Goal: Download file/media

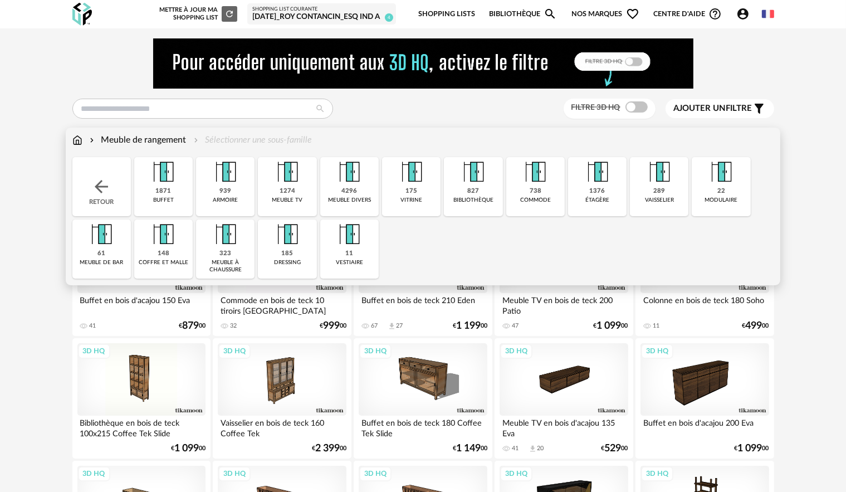
click at [172, 183] on img at bounding box center [163, 172] width 30 height 30
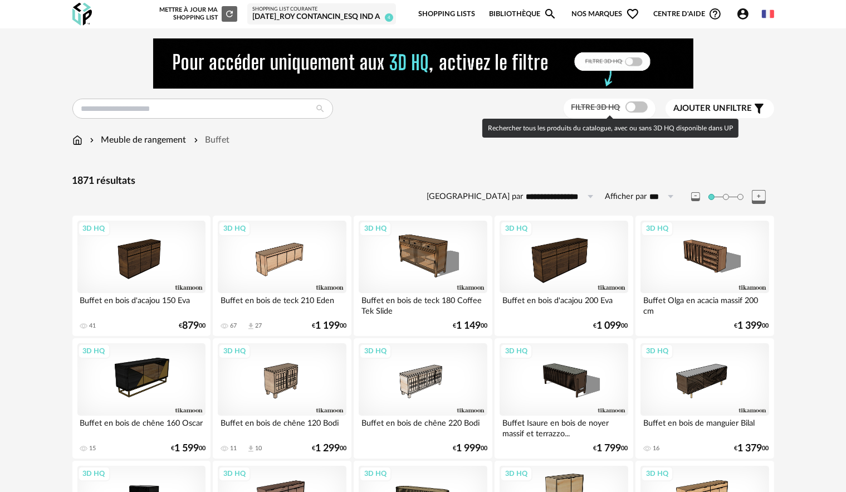
click at [638, 109] on span at bounding box center [636, 106] width 22 height 11
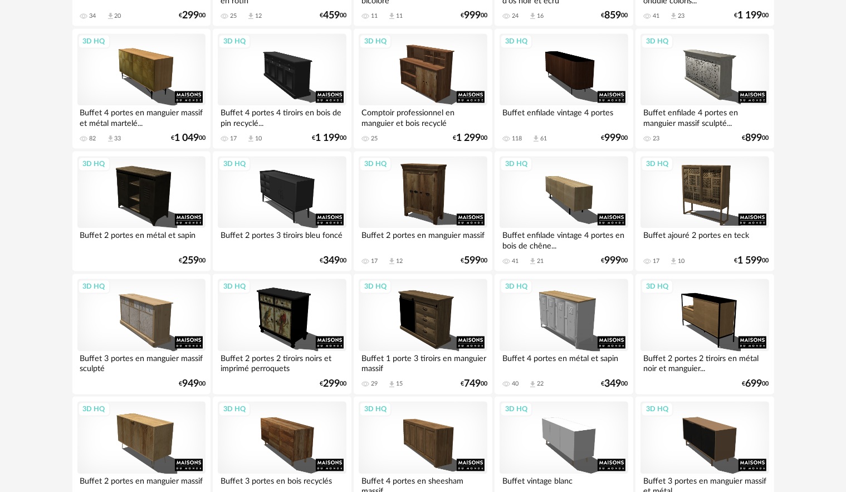
scroll to position [2248, 0]
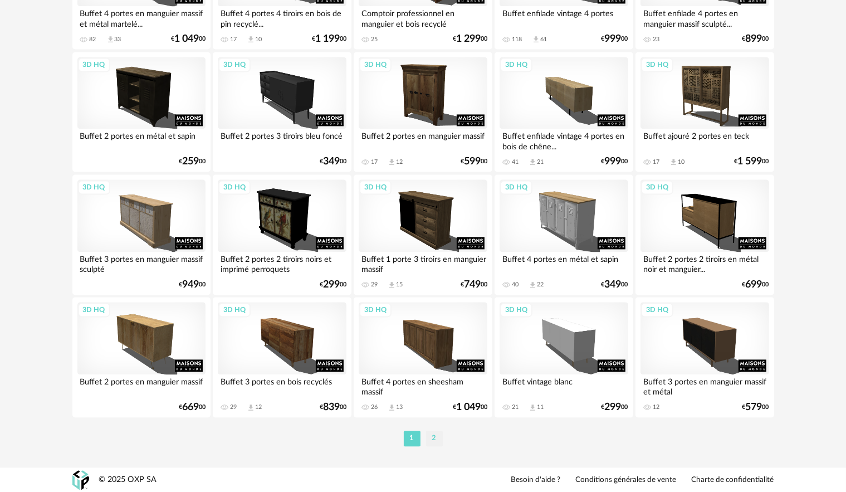
click at [432, 436] on li "2" at bounding box center [434, 439] width 17 height 16
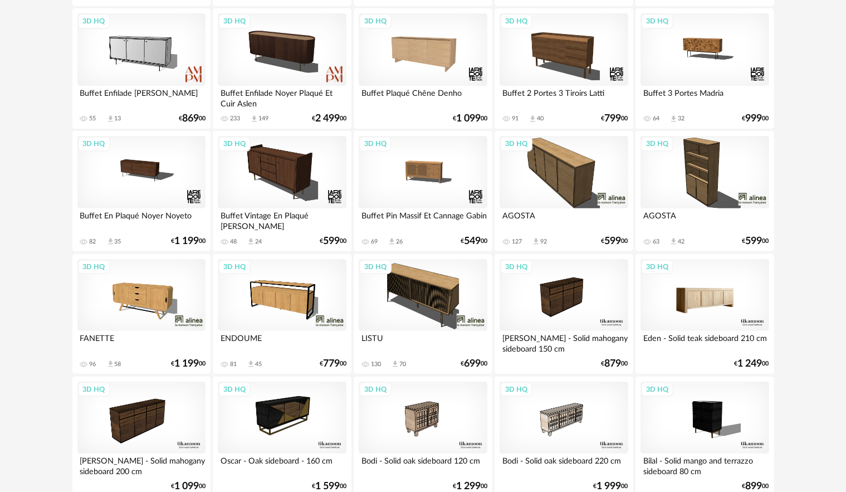
scroll to position [334, 0]
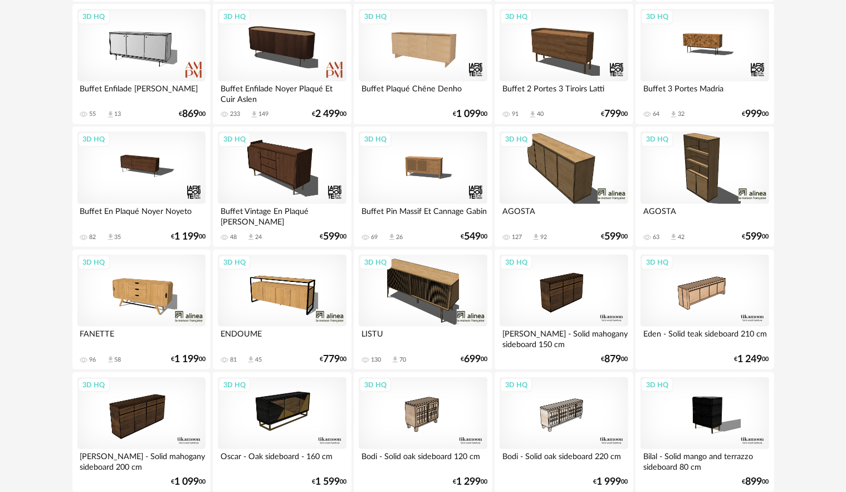
click at [166, 283] on div "3D HQ" at bounding box center [141, 291] width 128 height 72
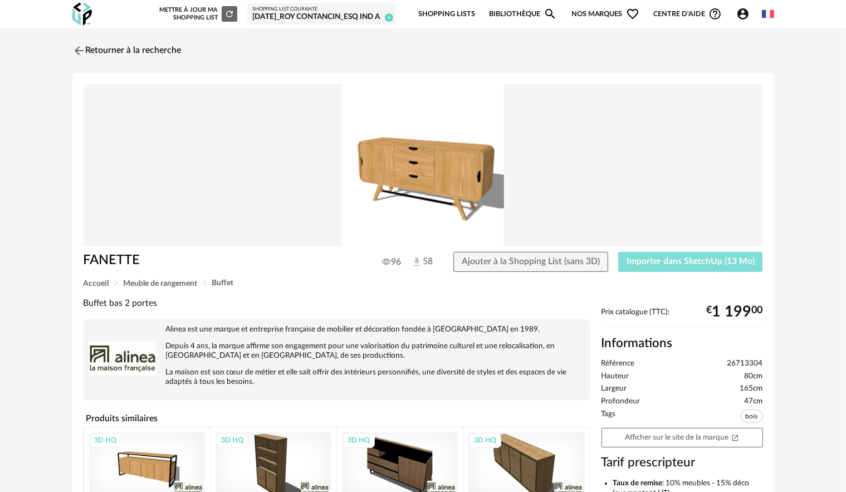
click at [663, 264] on span "Importer dans SketchUp (13 Mo)" at bounding box center [691, 261] width 128 height 9
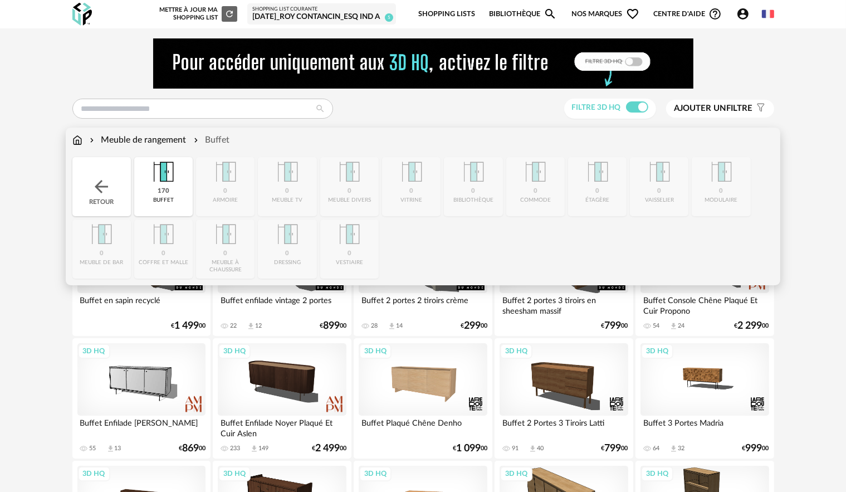
click at [88, 189] on div "Retour" at bounding box center [101, 186] width 58 height 59
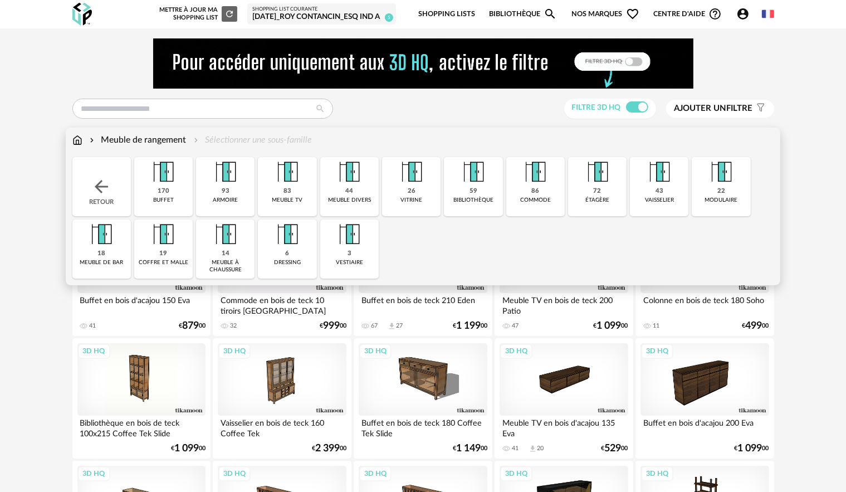
click at [78, 140] on img at bounding box center [77, 140] width 10 height 13
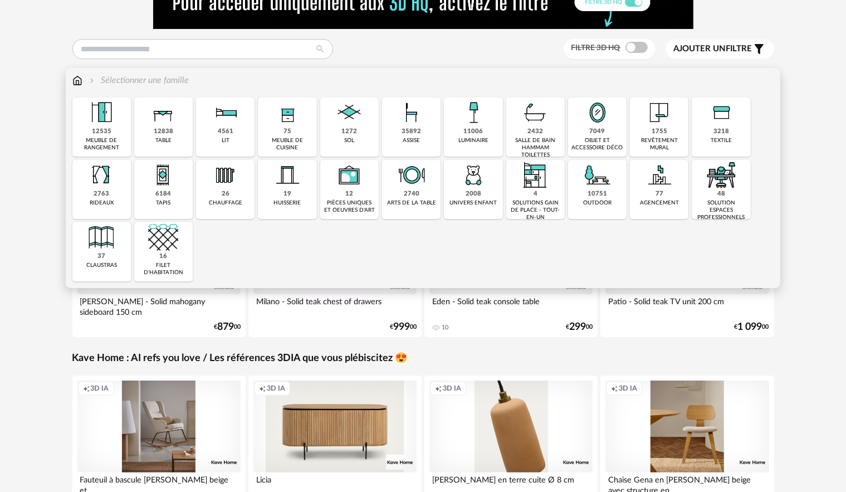
scroll to position [56, 0]
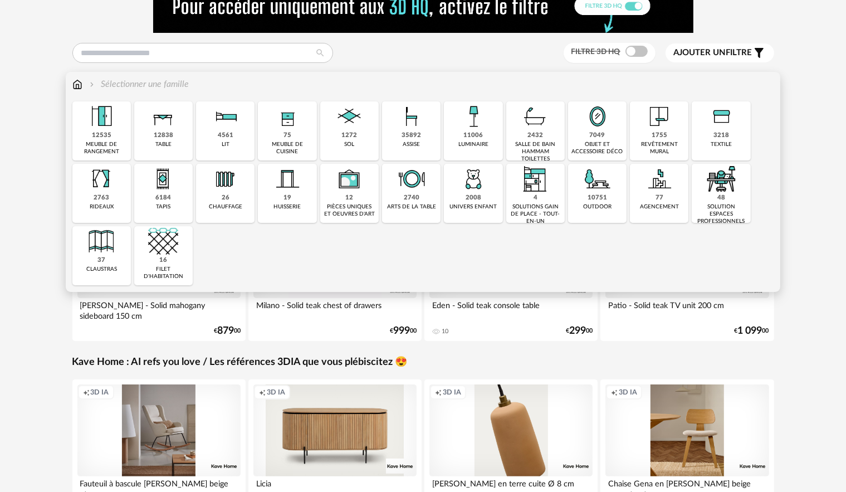
click at [408, 134] on div "35892" at bounding box center [411, 135] width 19 height 8
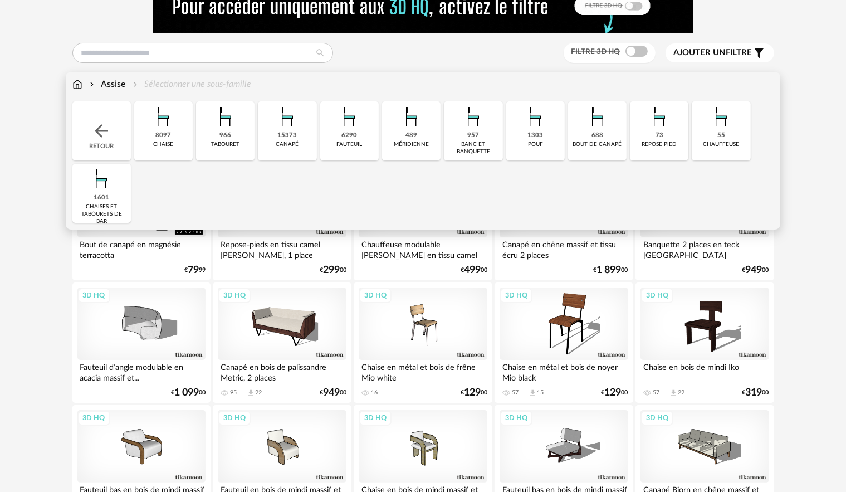
click at [234, 133] on div "966 tabouret" at bounding box center [225, 130] width 58 height 59
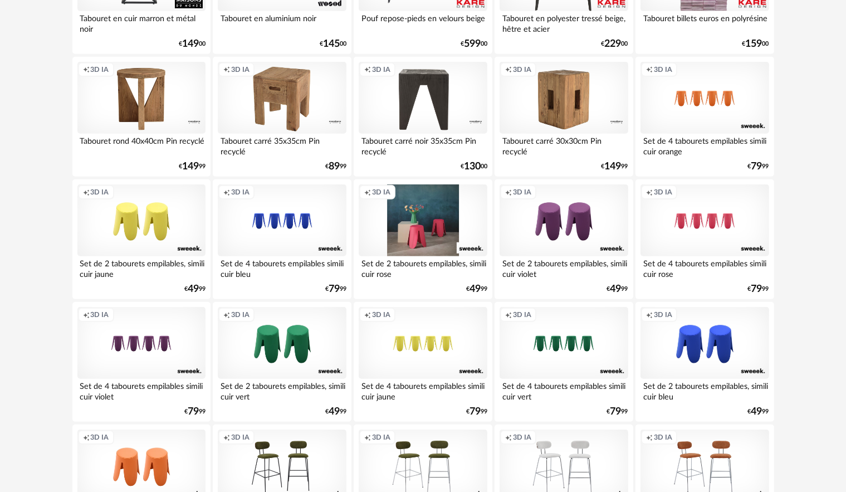
scroll to position [668, 0]
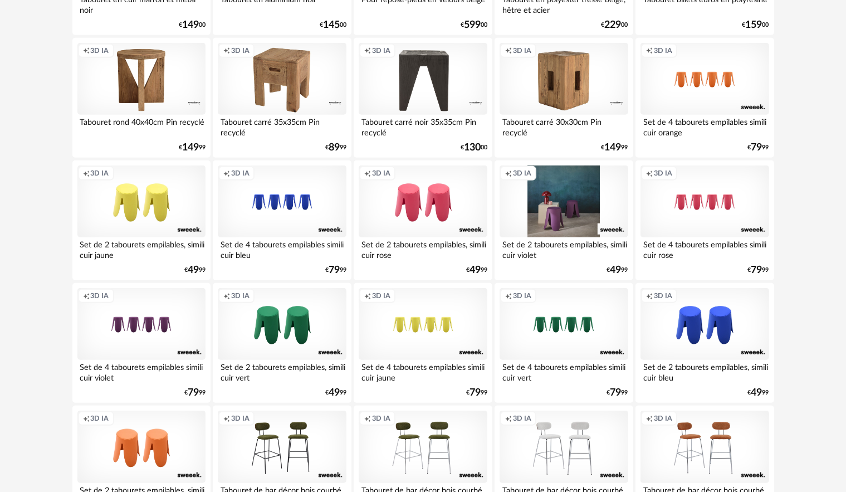
click at [586, 211] on div "Creation icon 3D IA" at bounding box center [564, 201] width 128 height 72
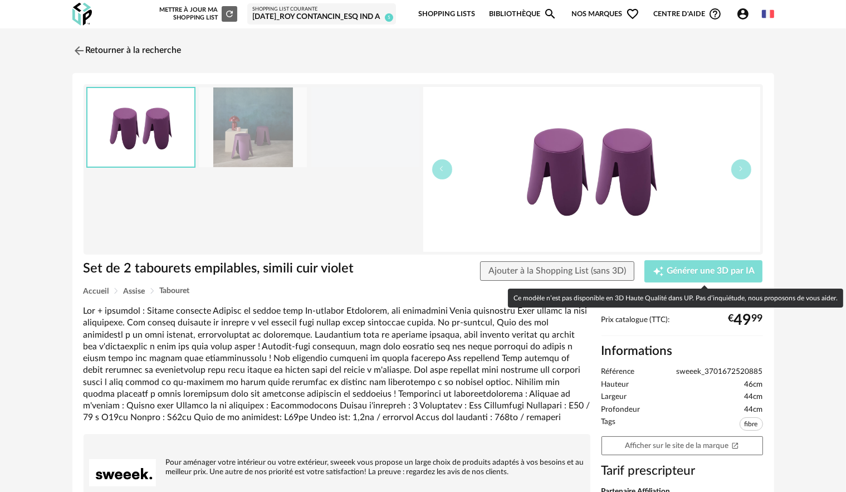
click at [668, 266] on div "Creation icon Générer une 3D par IA" at bounding box center [704, 271] width 102 height 11
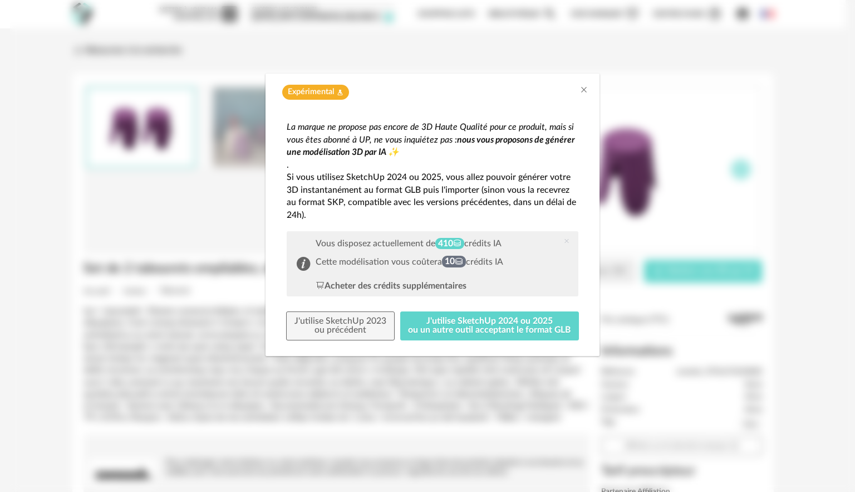
click at [589, 87] on div "Expérimental Flask icon" at bounding box center [433, 90] width 334 height 32
click at [583, 91] on icon "Close" at bounding box center [584, 89] width 9 height 9
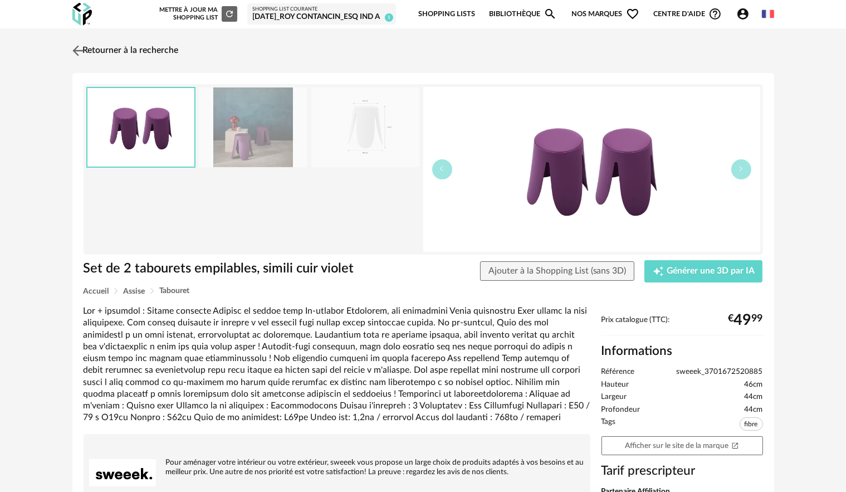
click at [74, 50] on img at bounding box center [78, 50] width 16 height 16
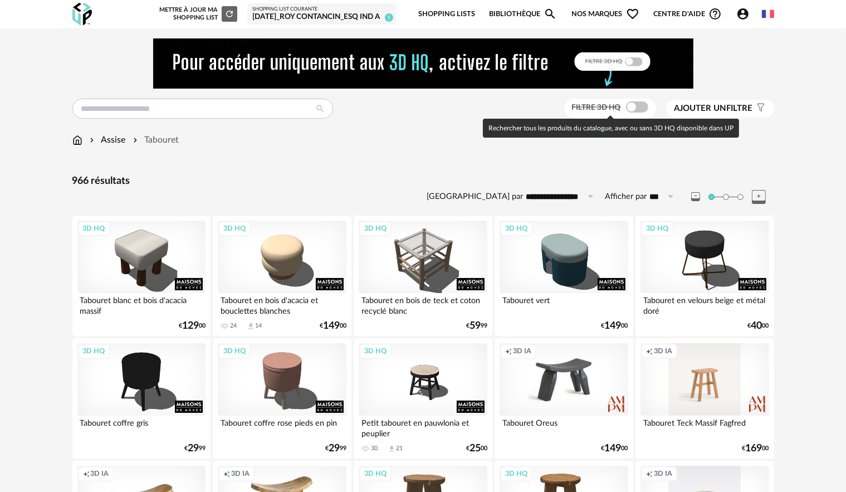
click at [639, 110] on span at bounding box center [637, 106] width 22 height 11
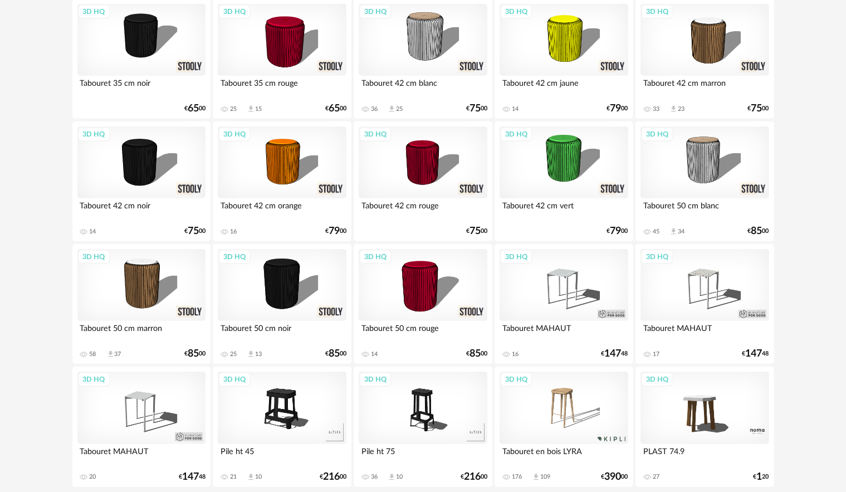
scroll to position [749, 0]
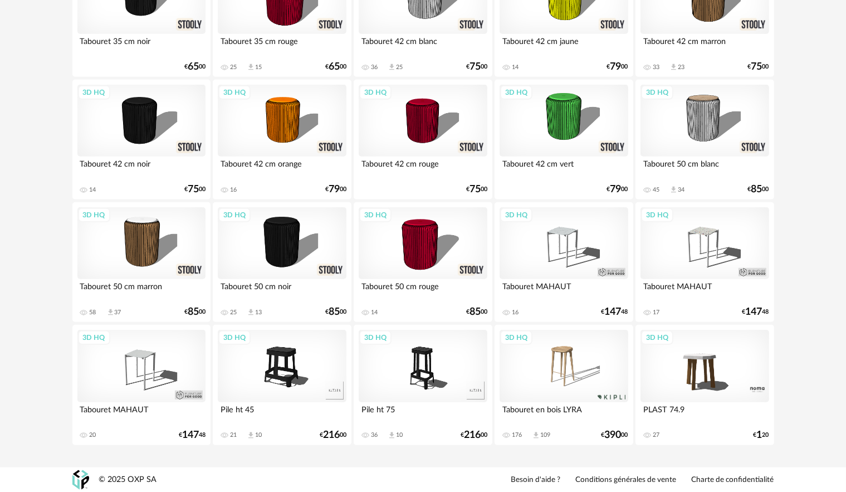
click at [566, 360] on div "3D HQ" at bounding box center [564, 366] width 128 height 72
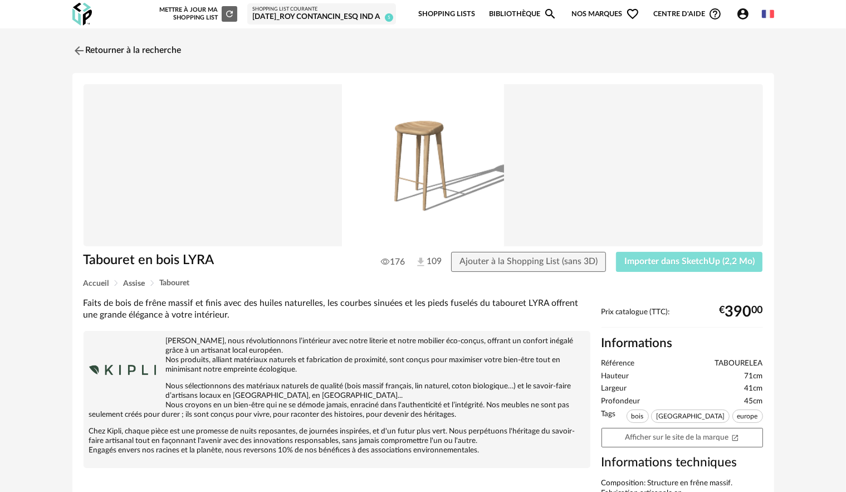
click at [663, 263] on span "Importer dans SketchUp (2,2 Mo)" at bounding box center [689, 261] width 130 height 9
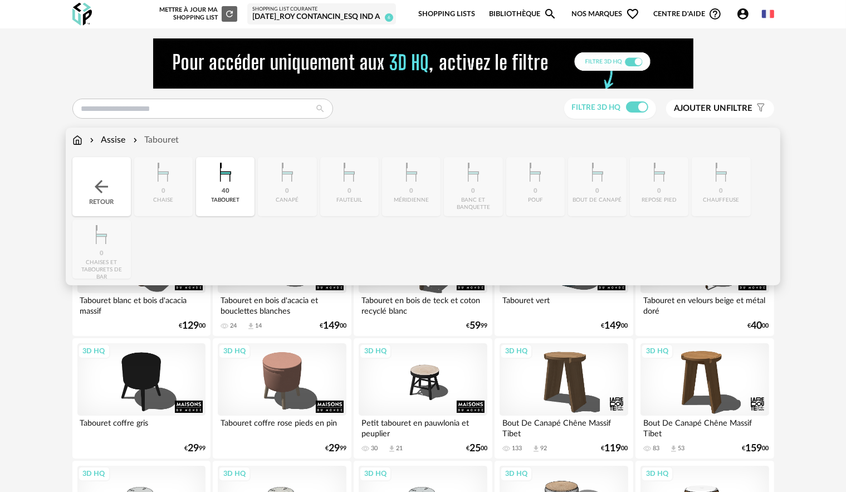
click at [79, 138] on img at bounding box center [77, 140] width 10 height 13
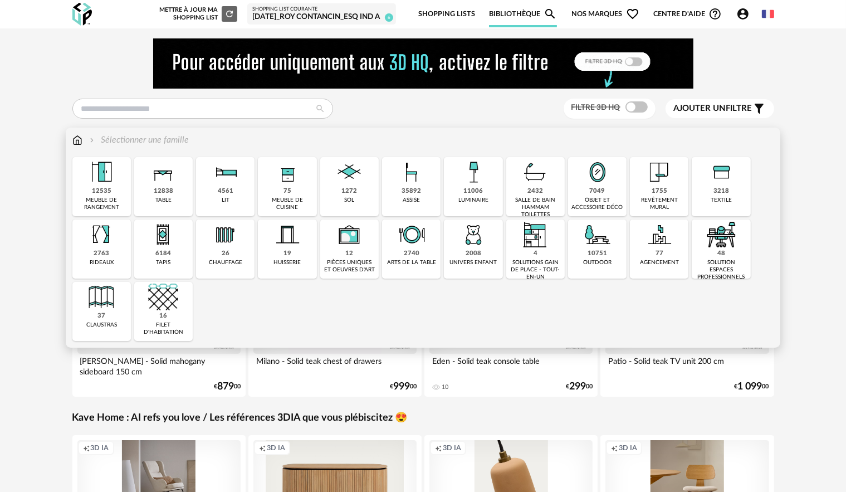
click at [145, 187] on div "12838 table" at bounding box center [163, 186] width 58 height 59
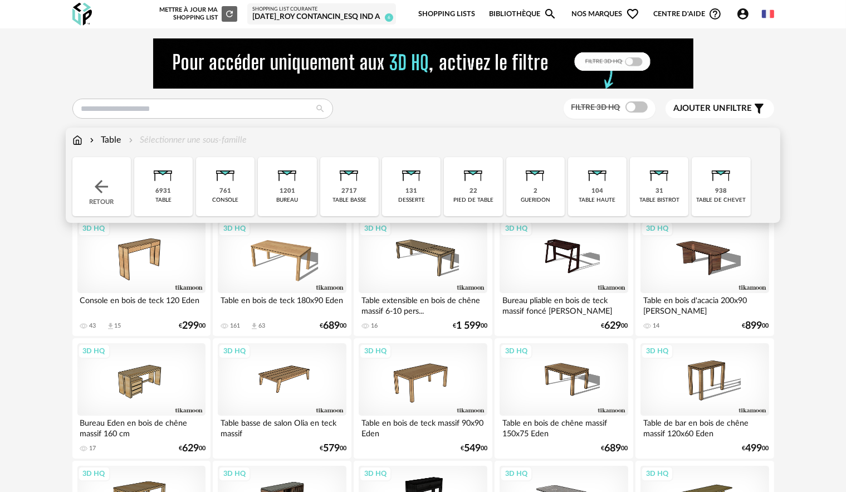
click at [362, 184] on img at bounding box center [349, 172] width 30 height 30
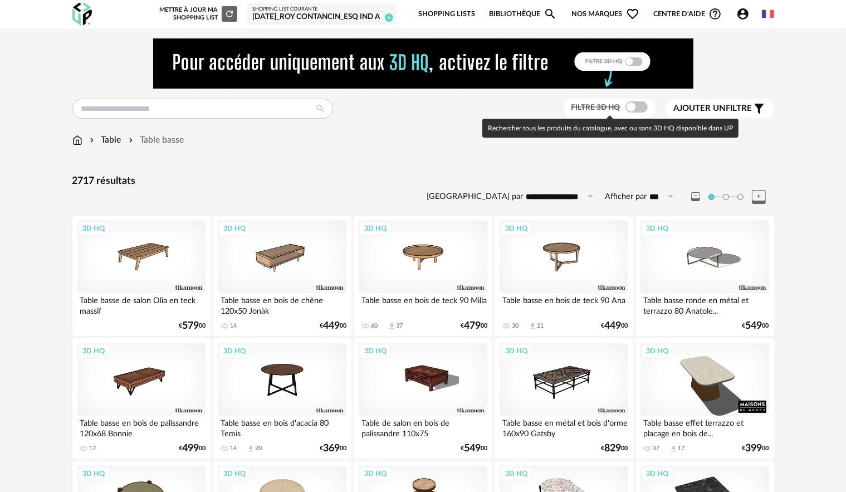
click at [635, 111] on span at bounding box center [636, 106] width 22 height 11
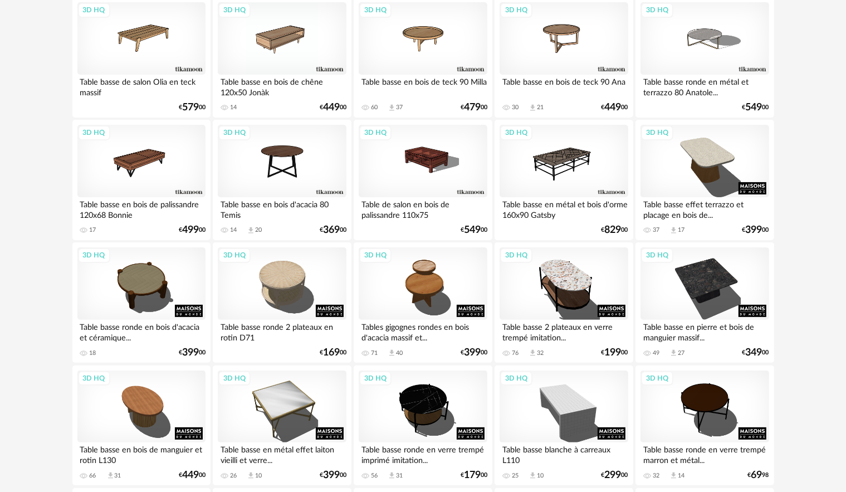
scroll to position [223, 0]
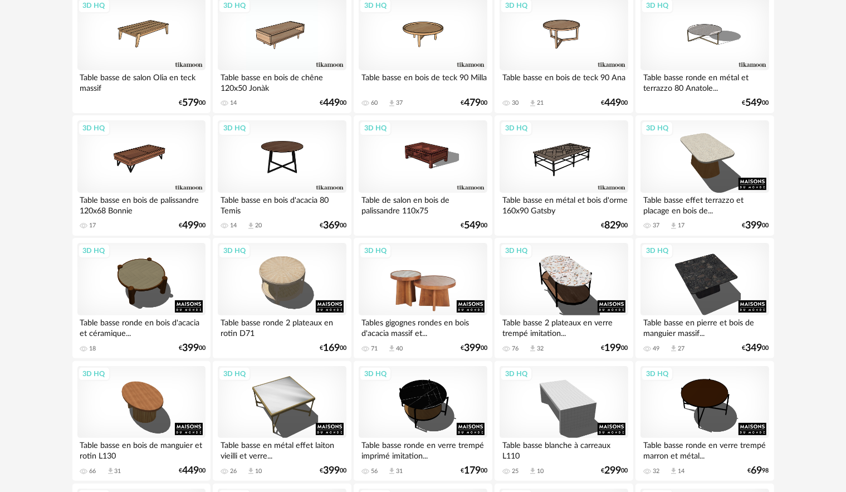
click at [427, 288] on div "3D HQ" at bounding box center [423, 279] width 128 height 72
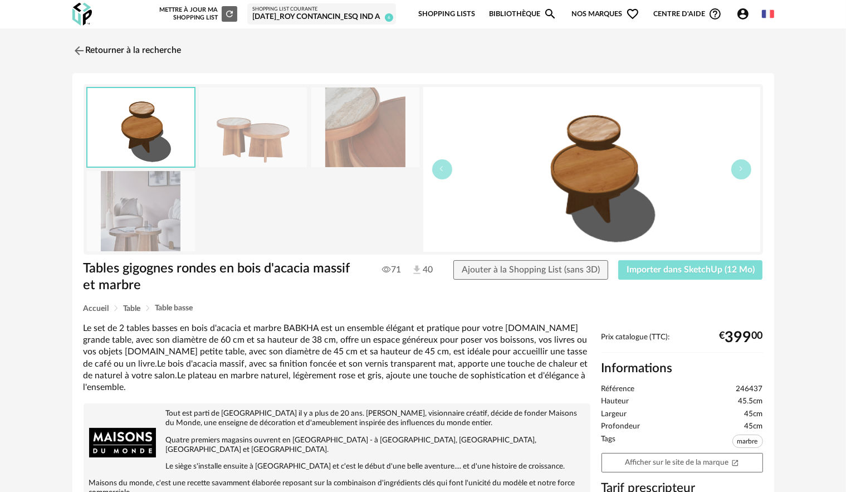
click at [666, 266] on span "Importer dans SketchUp (12 Mo)" at bounding box center [691, 269] width 128 height 9
